Goal: Task Accomplishment & Management: Manage account settings

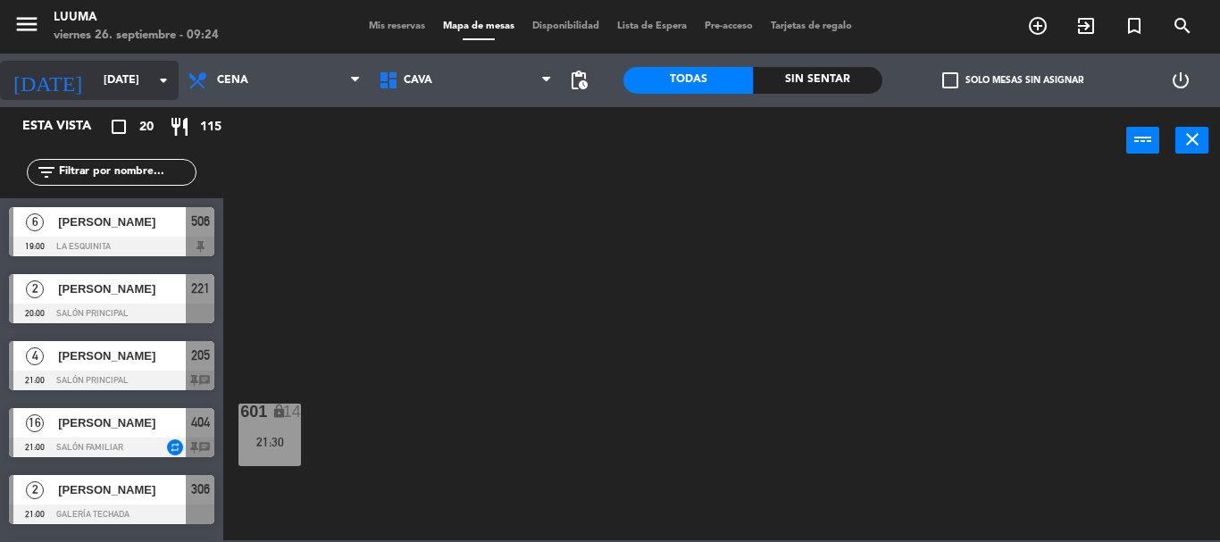
click at [117, 66] on input "[DATE]" at bounding box center [170, 80] width 151 height 30
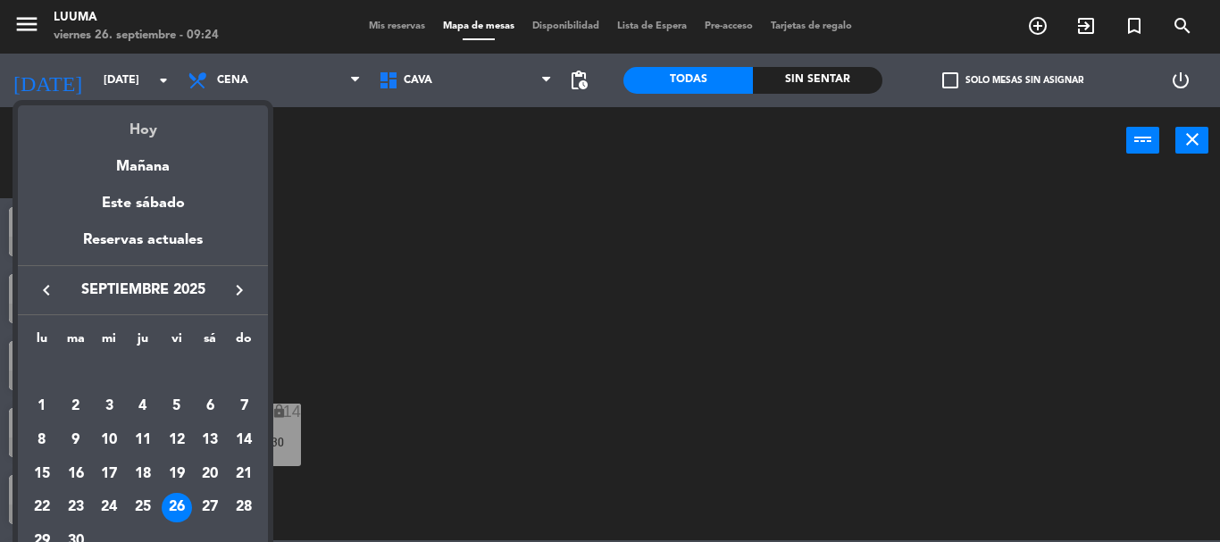
click at [146, 129] on div "Hoy" at bounding box center [143, 123] width 250 height 37
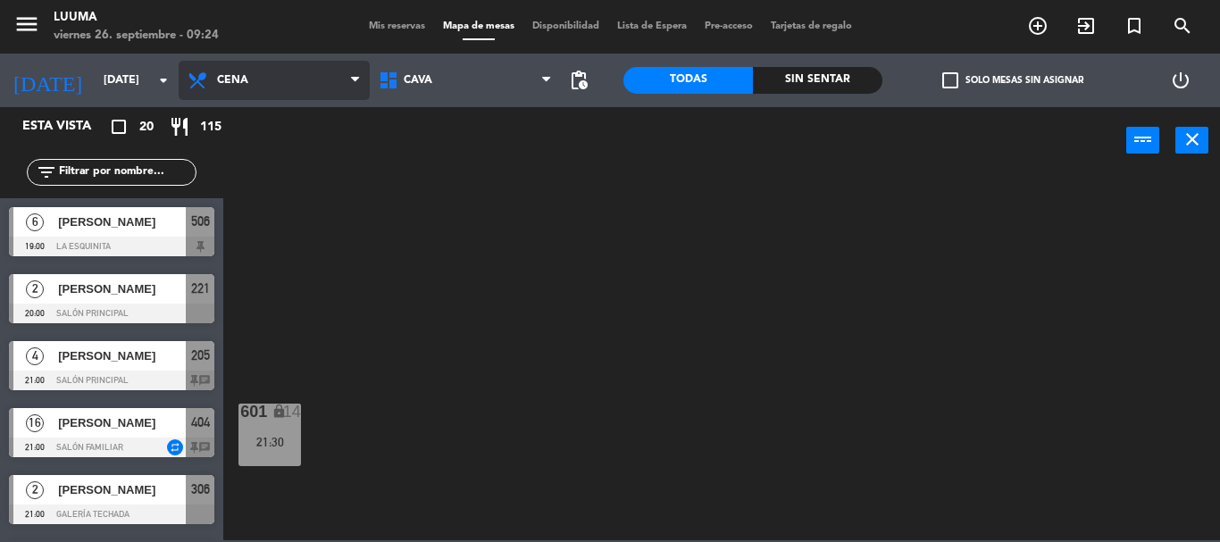
click at [276, 71] on span "Cena" at bounding box center [274, 80] width 191 height 39
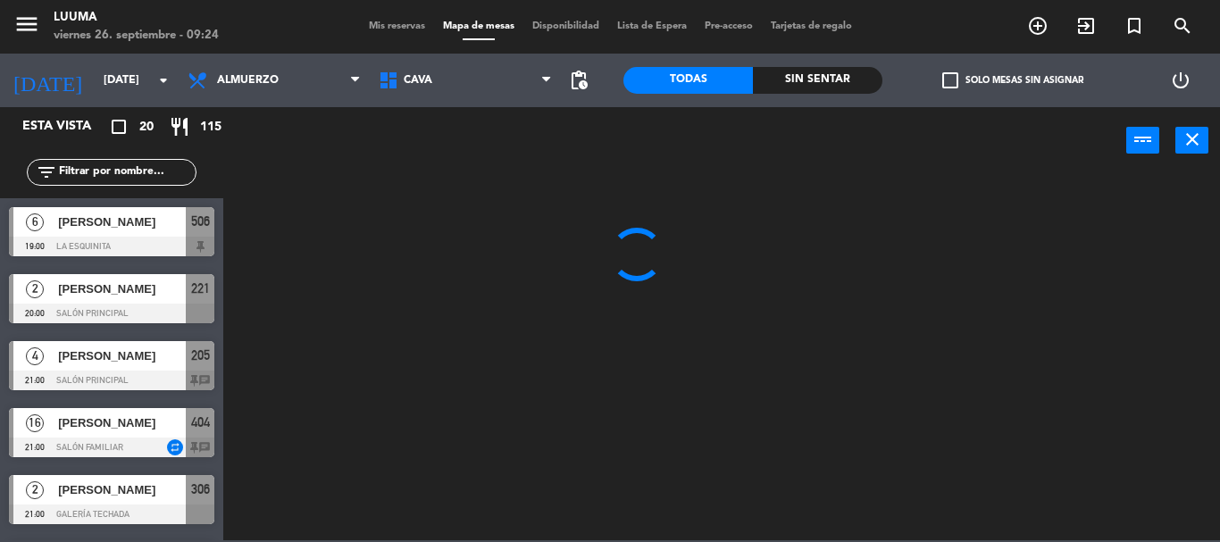
click at [281, 149] on ng-component "menu Luuma [DATE] 26. septiembre - 09:24 Mis reservas Mapa de mesas Disponibili…" at bounding box center [610, 270] width 1220 height 540
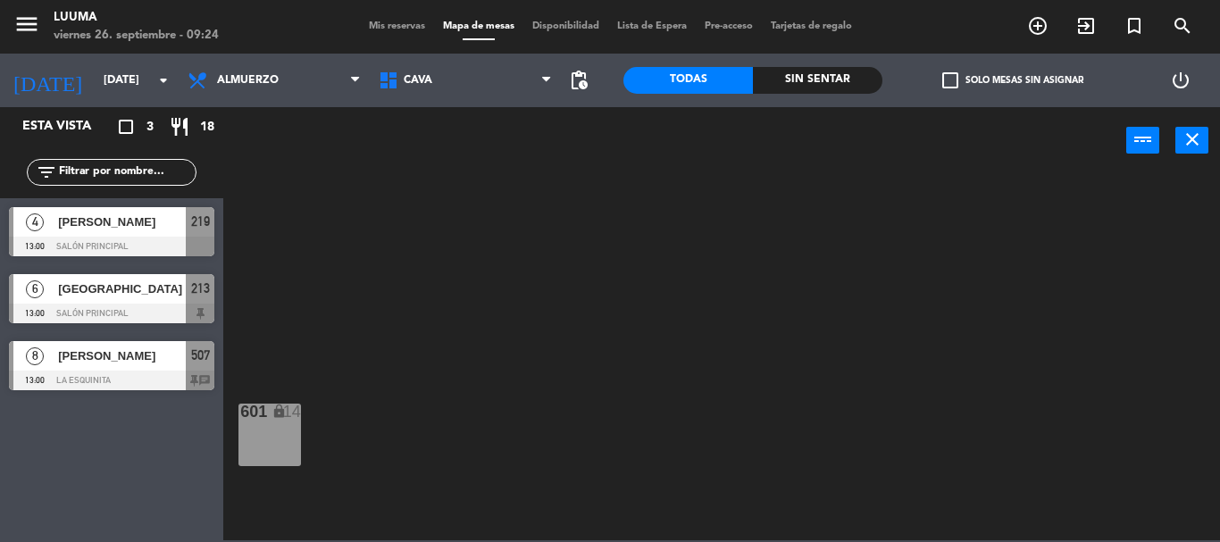
click at [371, 30] on span "Mis reservas" at bounding box center [397, 26] width 74 height 10
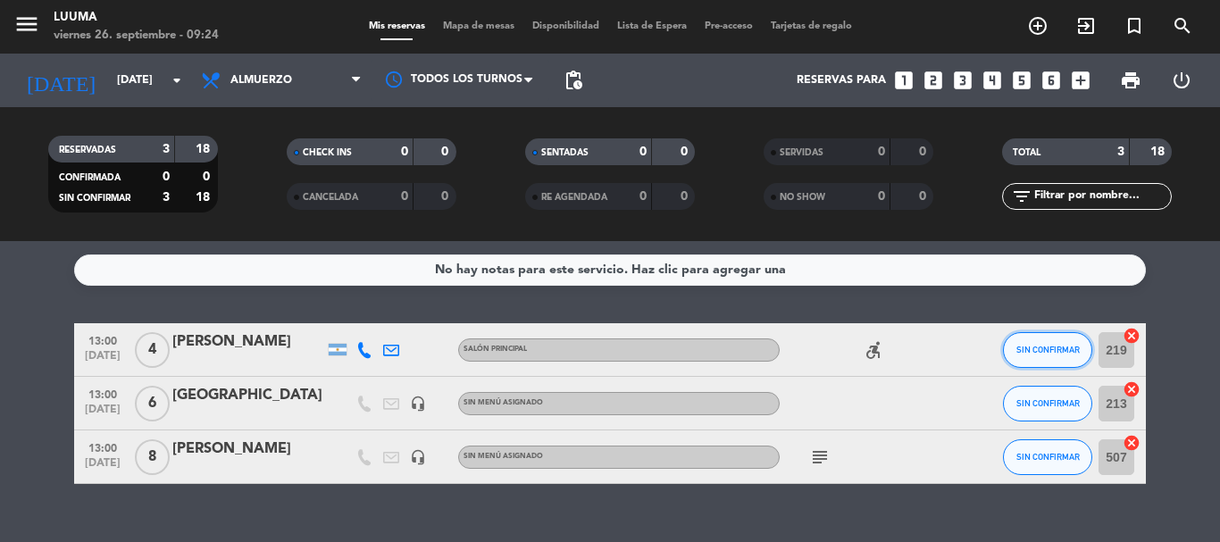
click at [1070, 351] on span "SIN CONFIRMAR" at bounding box center [1047, 350] width 63 height 10
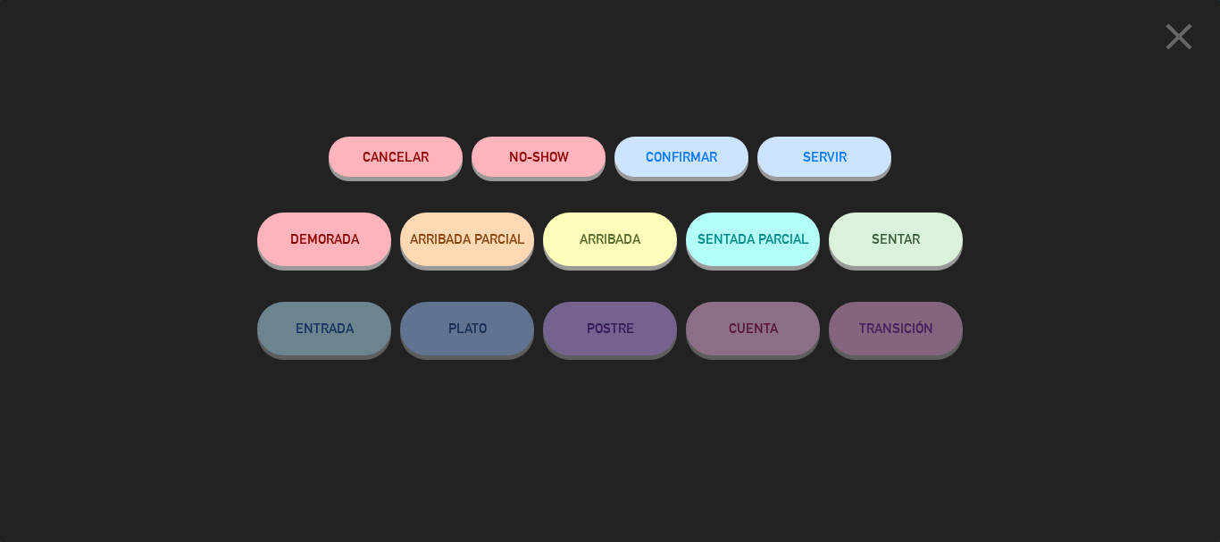
click at [700, 164] on button "CONFIRMAR" at bounding box center [681, 157] width 134 height 40
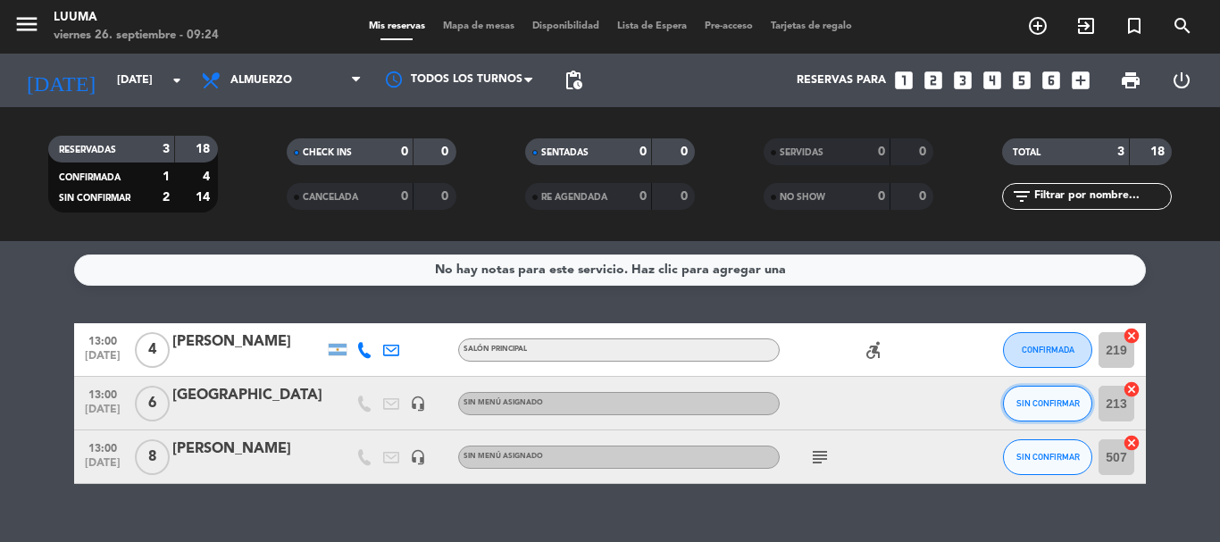
click at [1024, 404] on span "SIN CONFIRMAR" at bounding box center [1047, 403] width 63 height 10
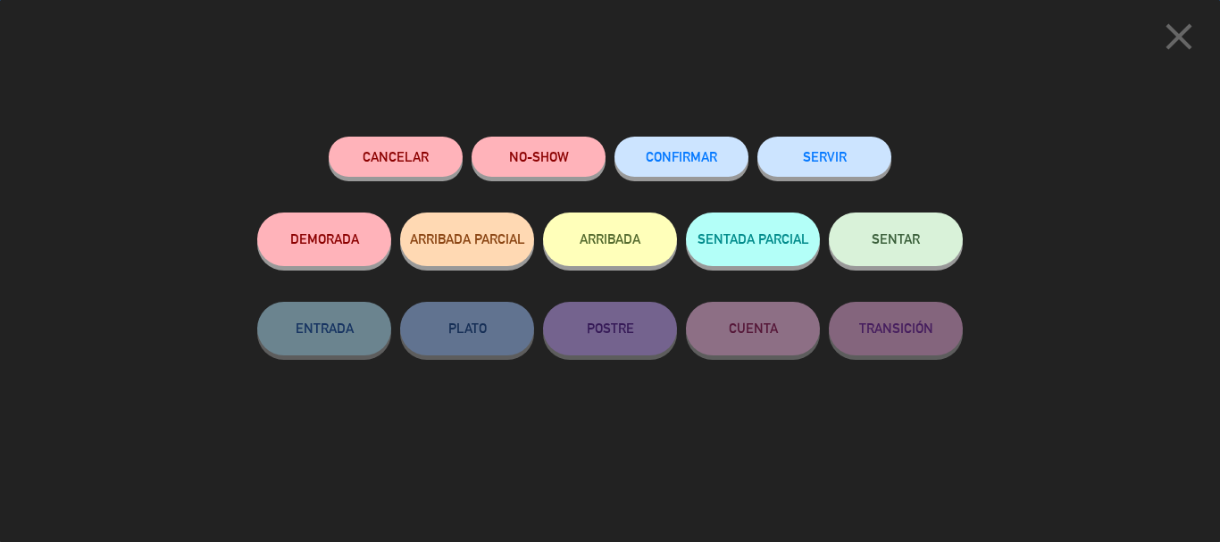
click at [687, 157] on span "CONFIRMAR" at bounding box center [681, 156] width 71 height 15
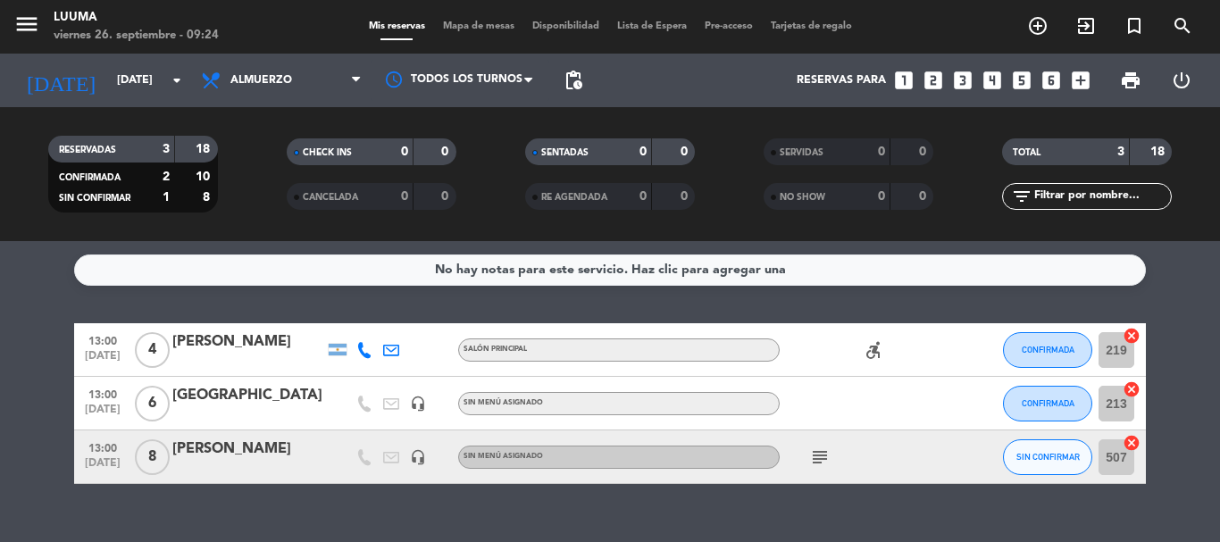
click at [816, 452] on icon "subject" at bounding box center [819, 457] width 21 height 21
click at [885, 450] on div "subject 13:30hs [PERSON_NAME]" at bounding box center [860, 456] width 161 height 53
click at [1048, 462] on button "SIN CONFIRMAR" at bounding box center [1047, 457] width 89 height 36
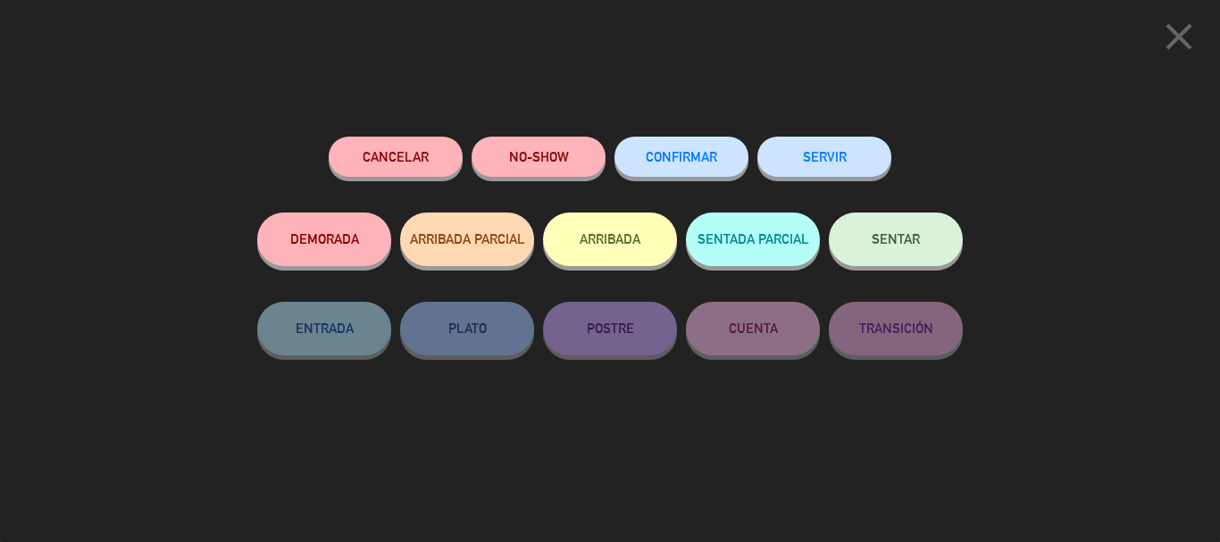
click at [689, 164] on button "CONFIRMAR" at bounding box center [681, 157] width 134 height 40
